Goal: Information Seeking & Learning: Learn about a topic

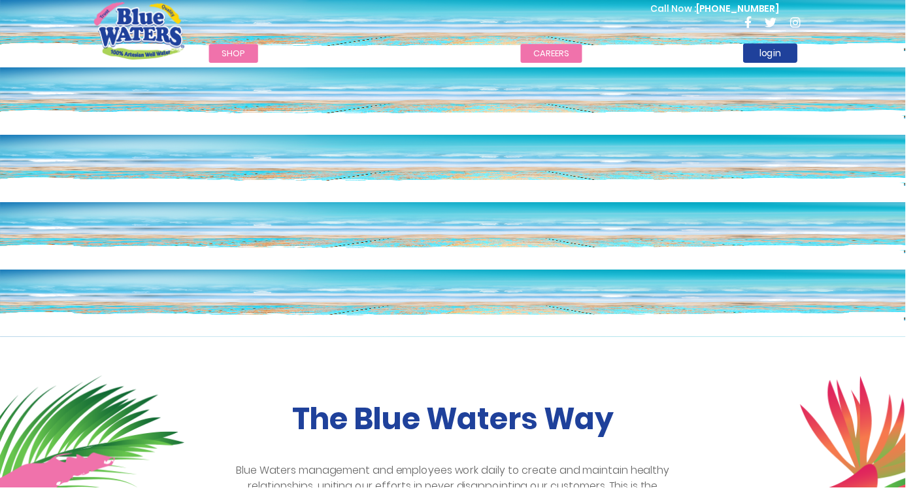
click at [560, 57] on link "careers" at bounding box center [557, 53] width 62 height 19
click at [556, 58] on link "careers" at bounding box center [557, 53] width 62 height 19
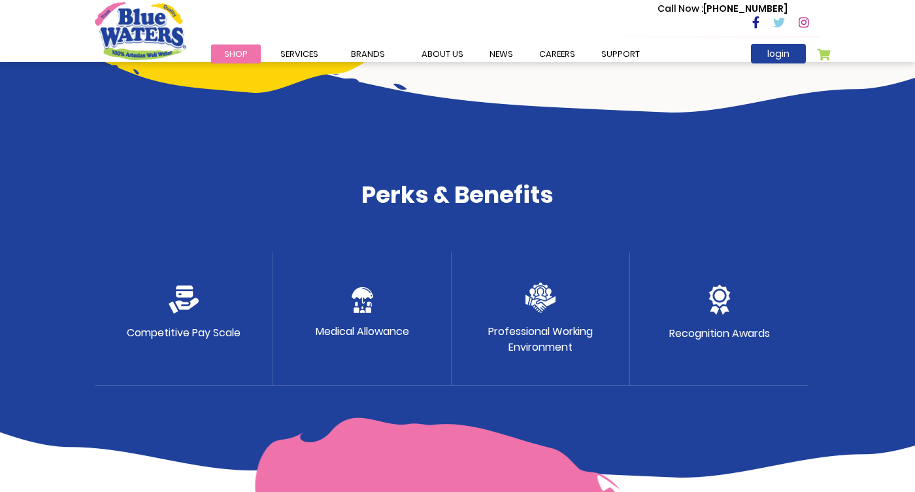
scroll to position [601, 0]
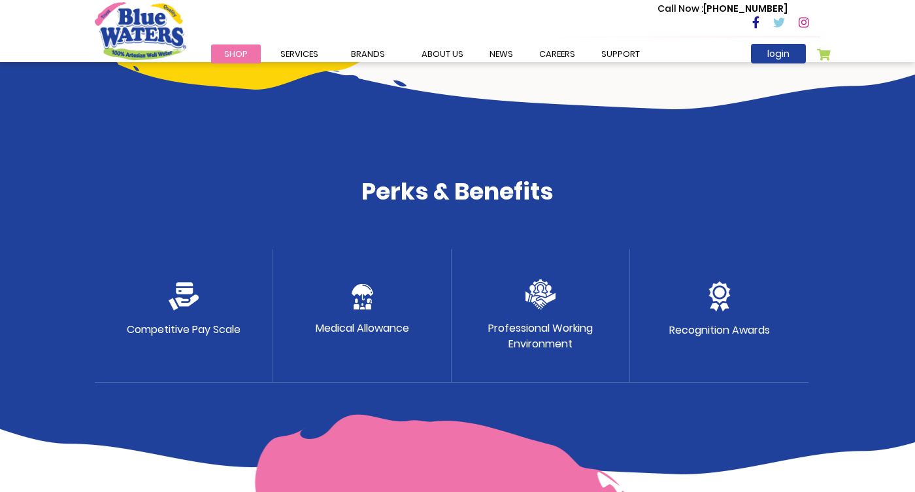
click at [762, 286] on div "Recognition Awards" at bounding box center [719, 315] width 178 height 133
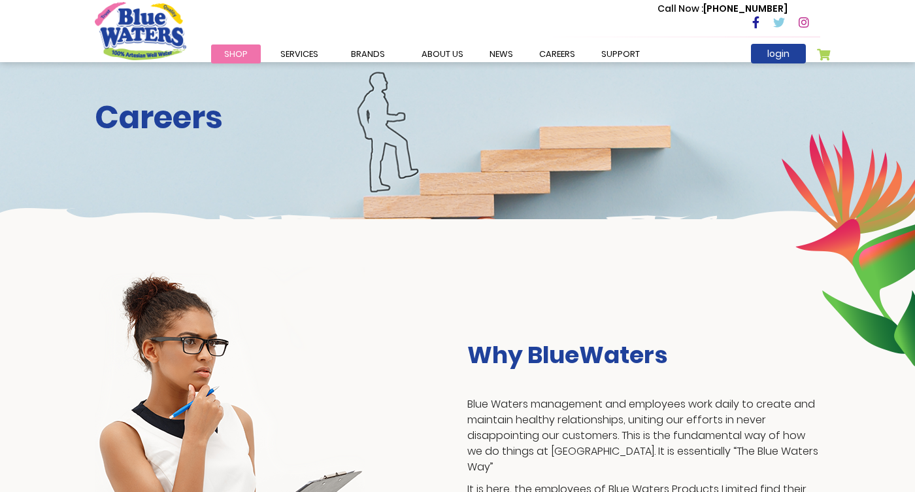
scroll to position [0, 0]
